Goal: Book appointment/travel/reservation

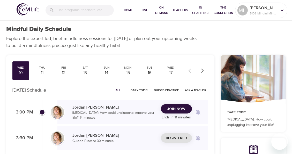
click at [177, 109] on span "Join Now" at bounding box center [176, 109] width 18 height 6
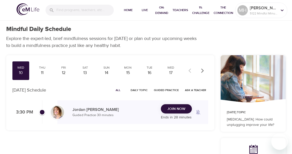
click at [176, 109] on span "Join Now" at bounding box center [176, 109] width 18 height 6
click at [46, 71] on div "11" at bounding box center [42, 73] width 13 height 6
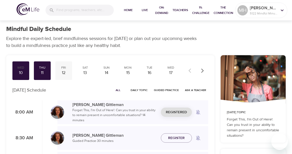
click at [62, 70] on div "12" at bounding box center [63, 73] width 13 height 6
